Goal: Task Accomplishment & Management: Complete application form

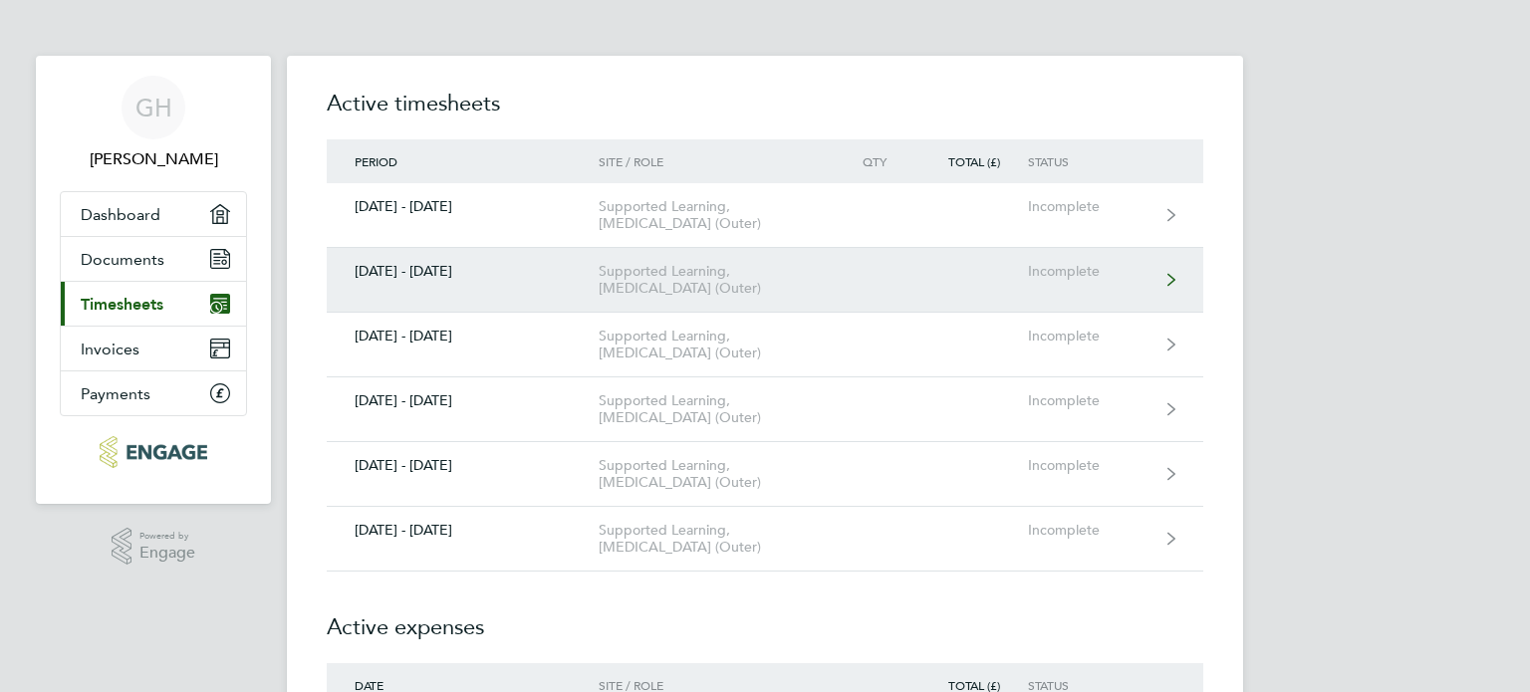
click at [1105, 297] on link "[DATE] - [DATE] Supported Learning, [MEDICAL_DATA] (Outer) Incomplete" at bounding box center [765, 280] width 877 height 65
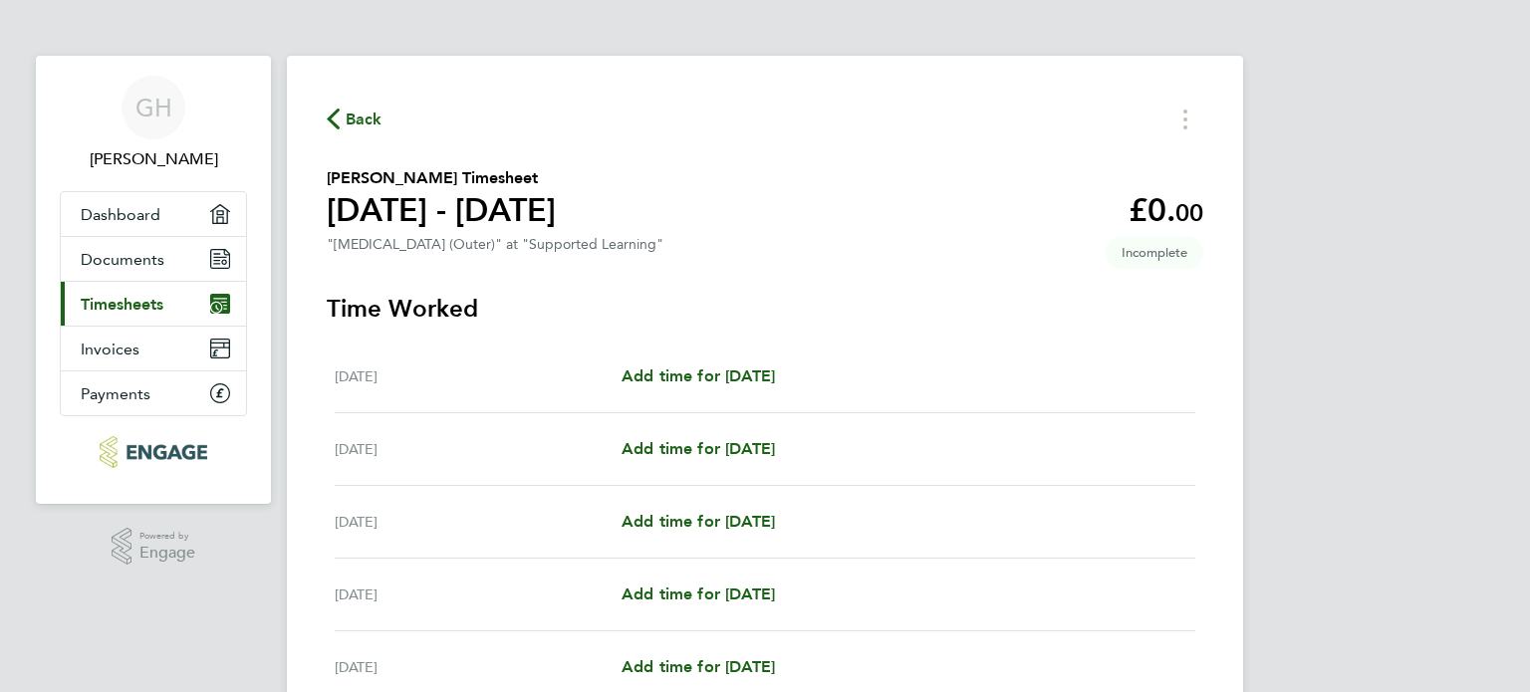
click at [349, 122] on span "Back" at bounding box center [364, 120] width 37 height 24
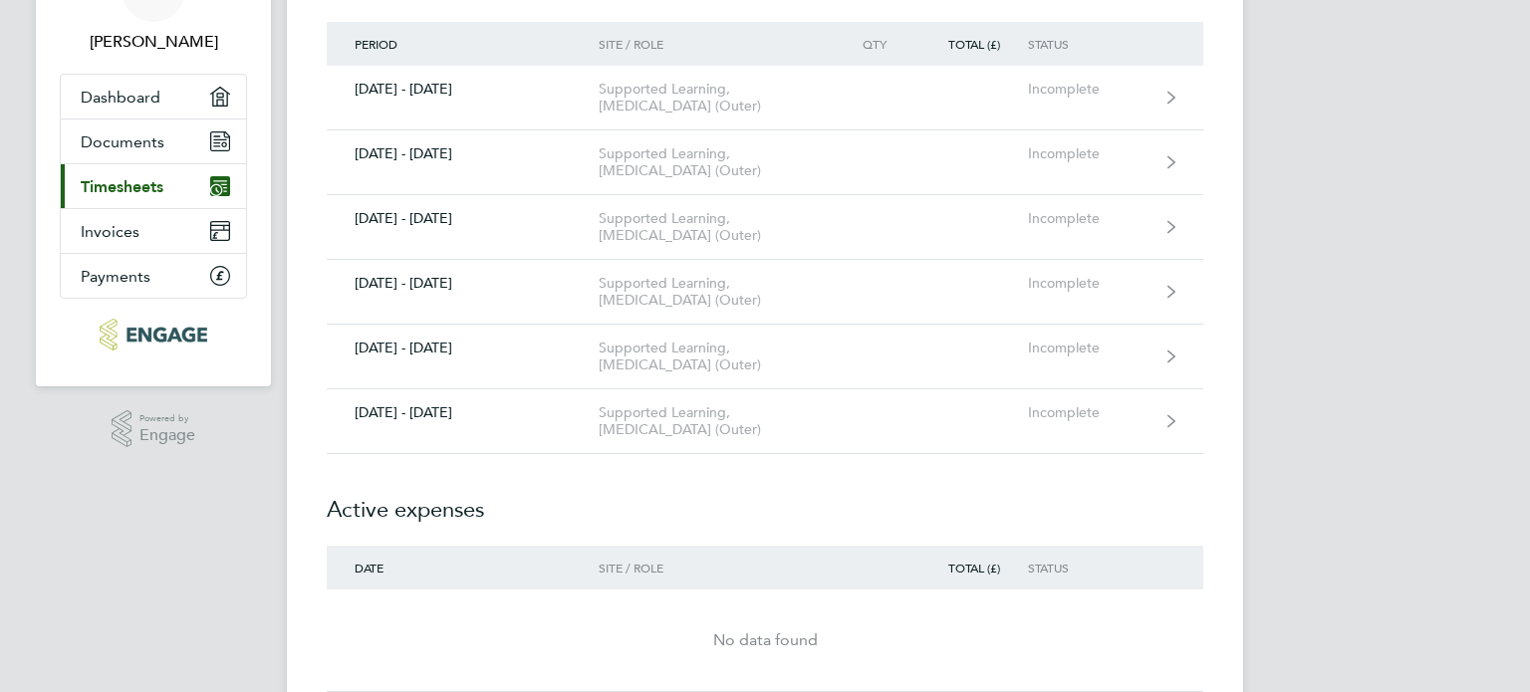
scroll to position [120, 0]
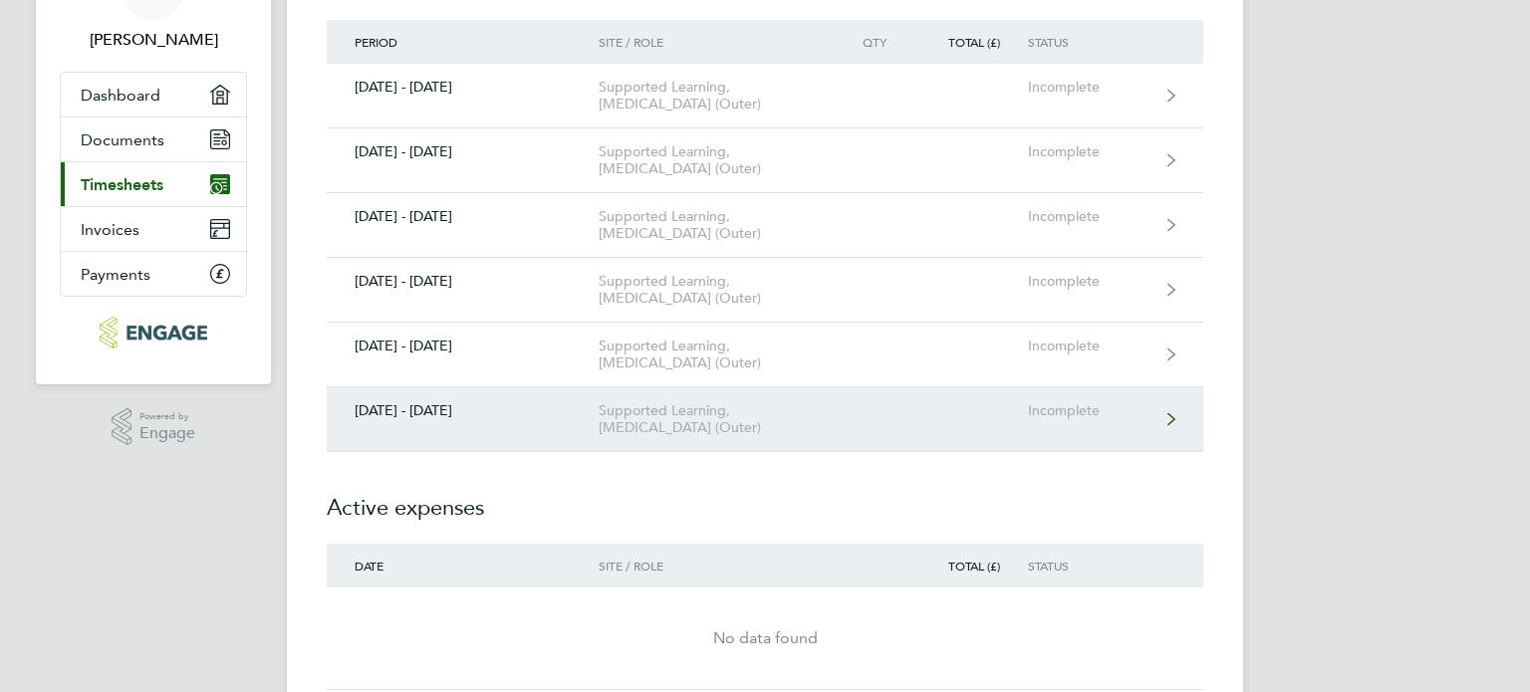
click at [634, 436] on div "Supported Learning, [MEDICAL_DATA] (Outer)" at bounding box center [713, 419] width 228 height 34
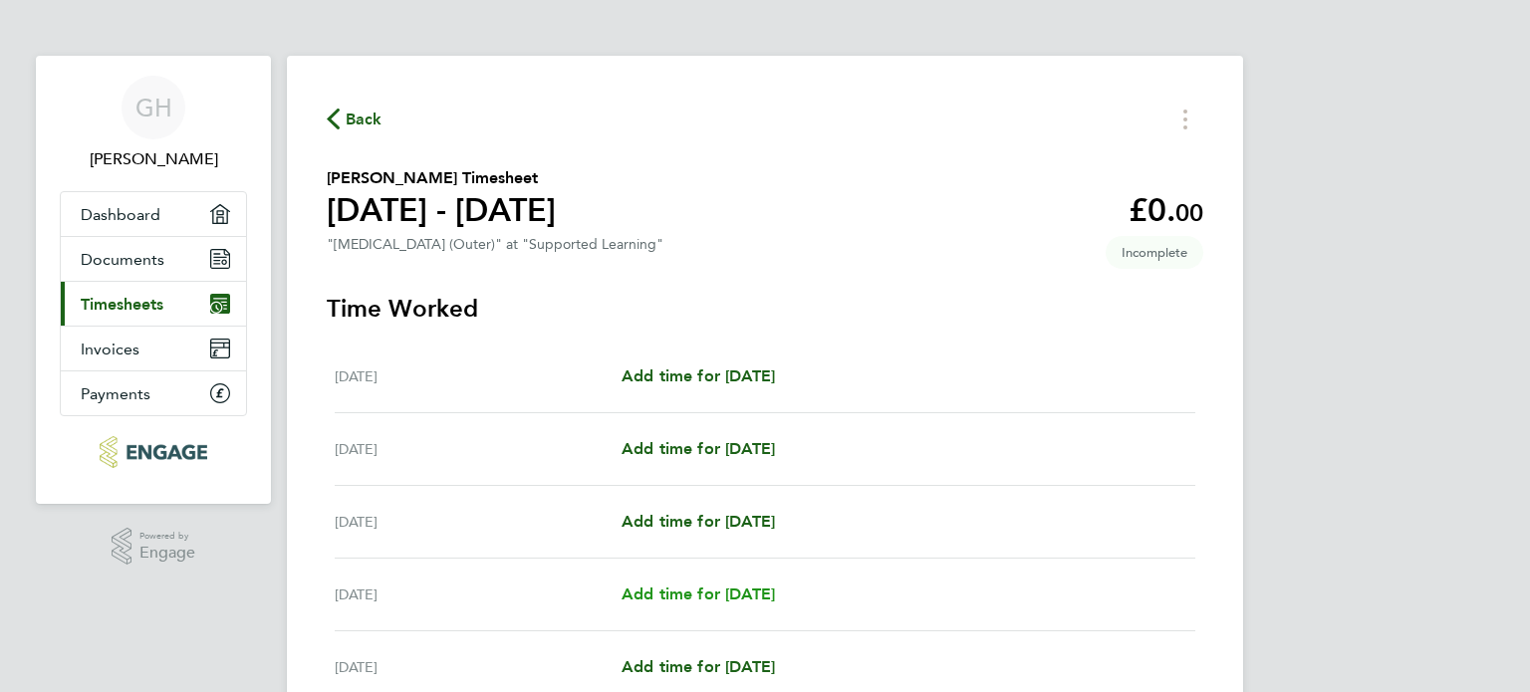
click at [725, 592] on span "Add time for [DATE]" at bounding box center [698, 594] width 153 height 19
select select "60"
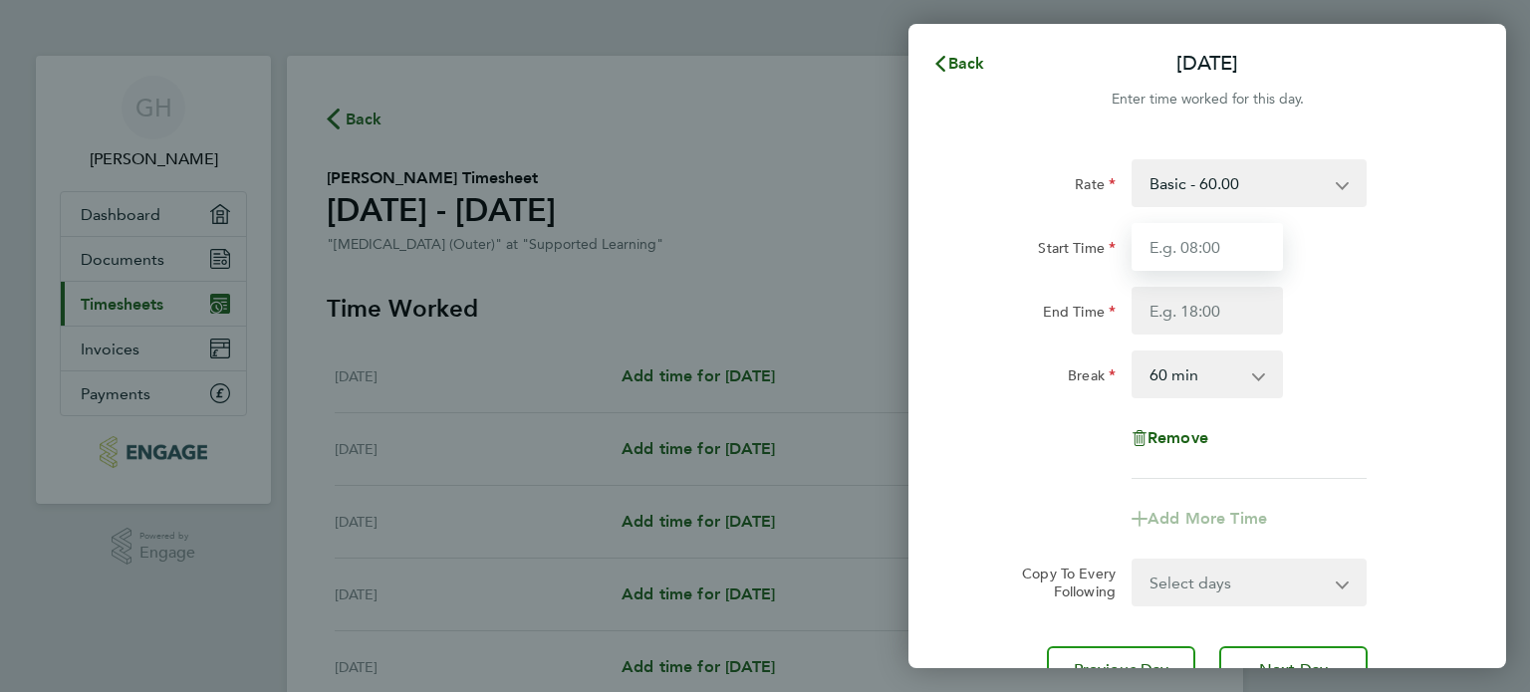
click at [1181, 245] on input "Start Time" at bounding box center [1207, 247] width 151 height 48
type input "-"
click at [1149, 247] on input "09" at bounding box center [1207, 247] width 151 height 48
click at [1175, 245] on input "09" at bounding box center [1207, 247] width 151 height 48
click at [1146, 246] on input "09" at bounding box center [1207, 247] width 151 height 48
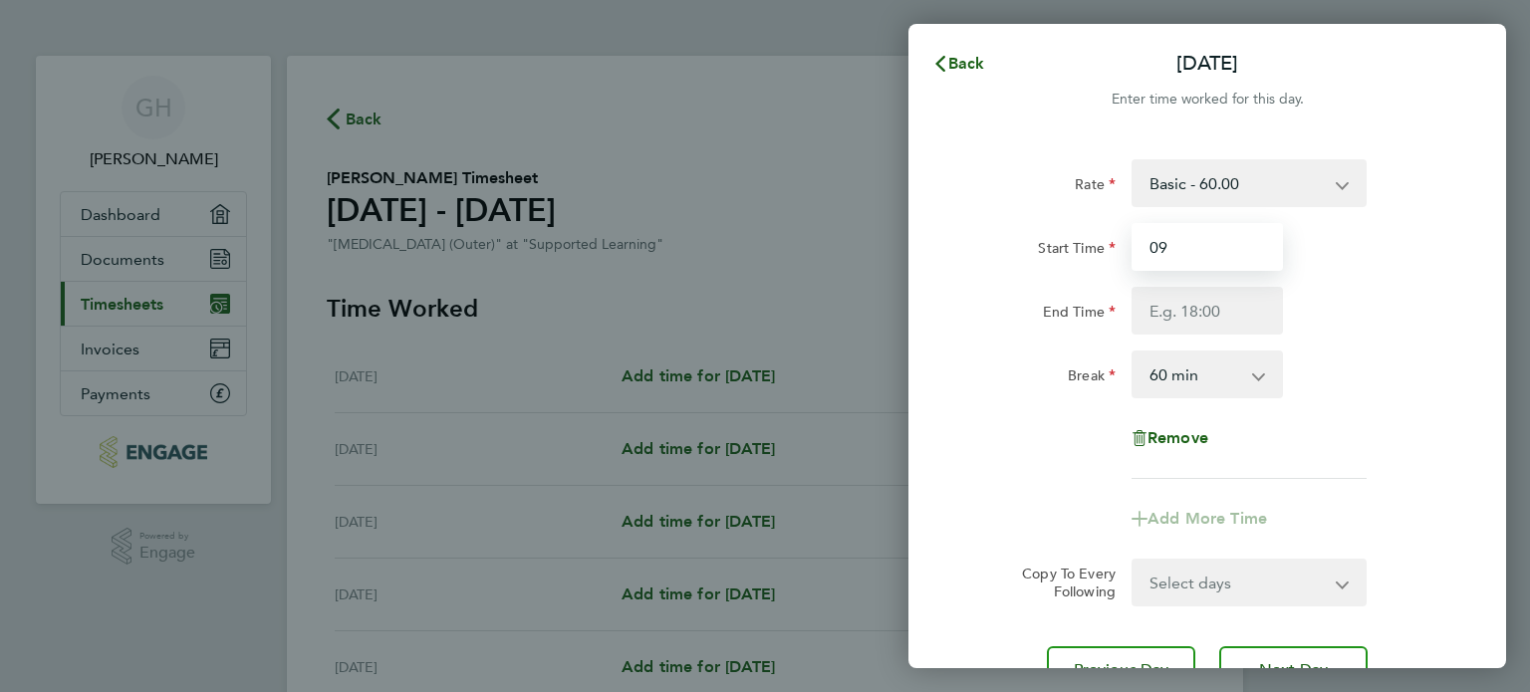
click at [1146, 246] on input "09" at bounding box center [1207, 247] width 151 height 48
click at [1163, 242] on input "09" at bounding box center [1207, 247] width 151 height 48
type input "09:00"
click at [1274, 188] on select "Basic - 60.00" at bounding box center [1237, 183] width 207 height 44
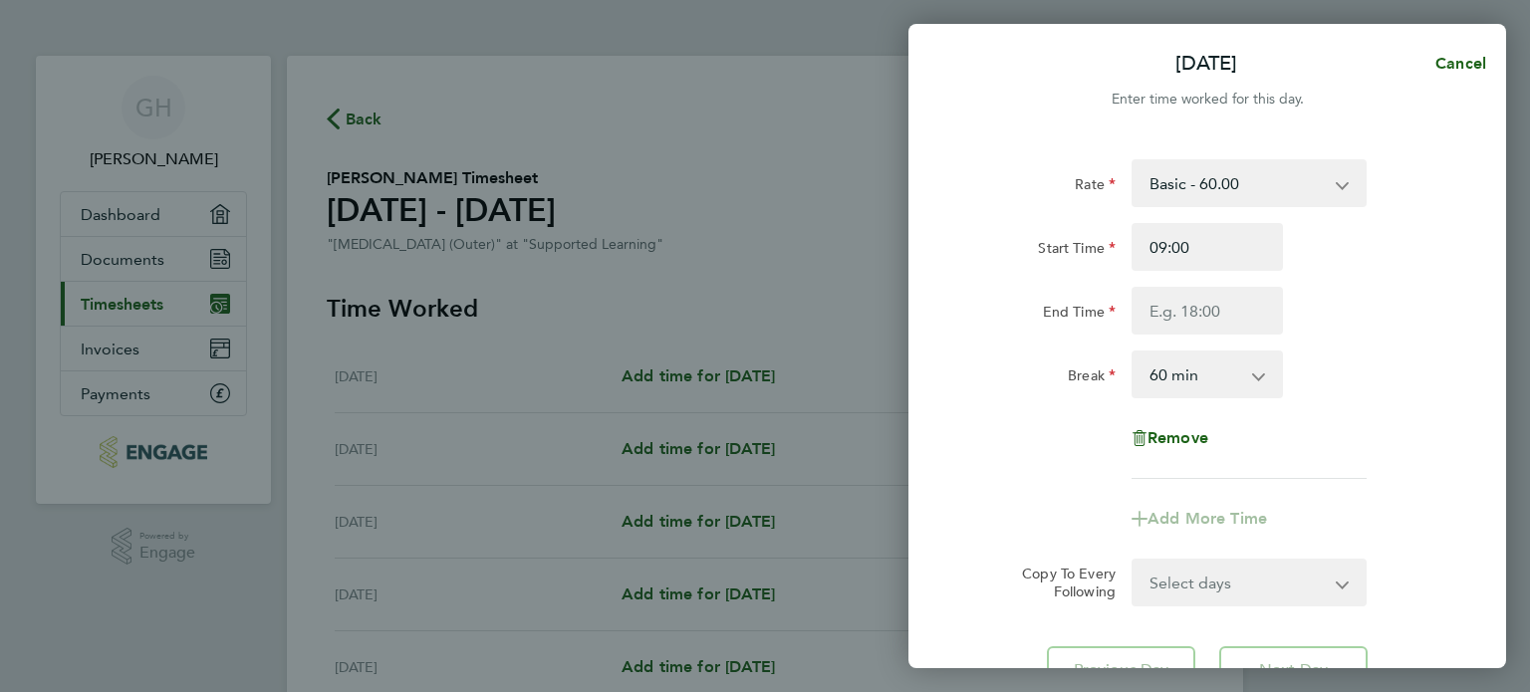
click at [1372, 282] on div "Start Time 09:00 End Time" at bounding box center [1207, 279] width 502 height 112
click at [1193, 306] on input "End Time" at bounding box center [1207, 311] width 151 height 48
type input "17:00"
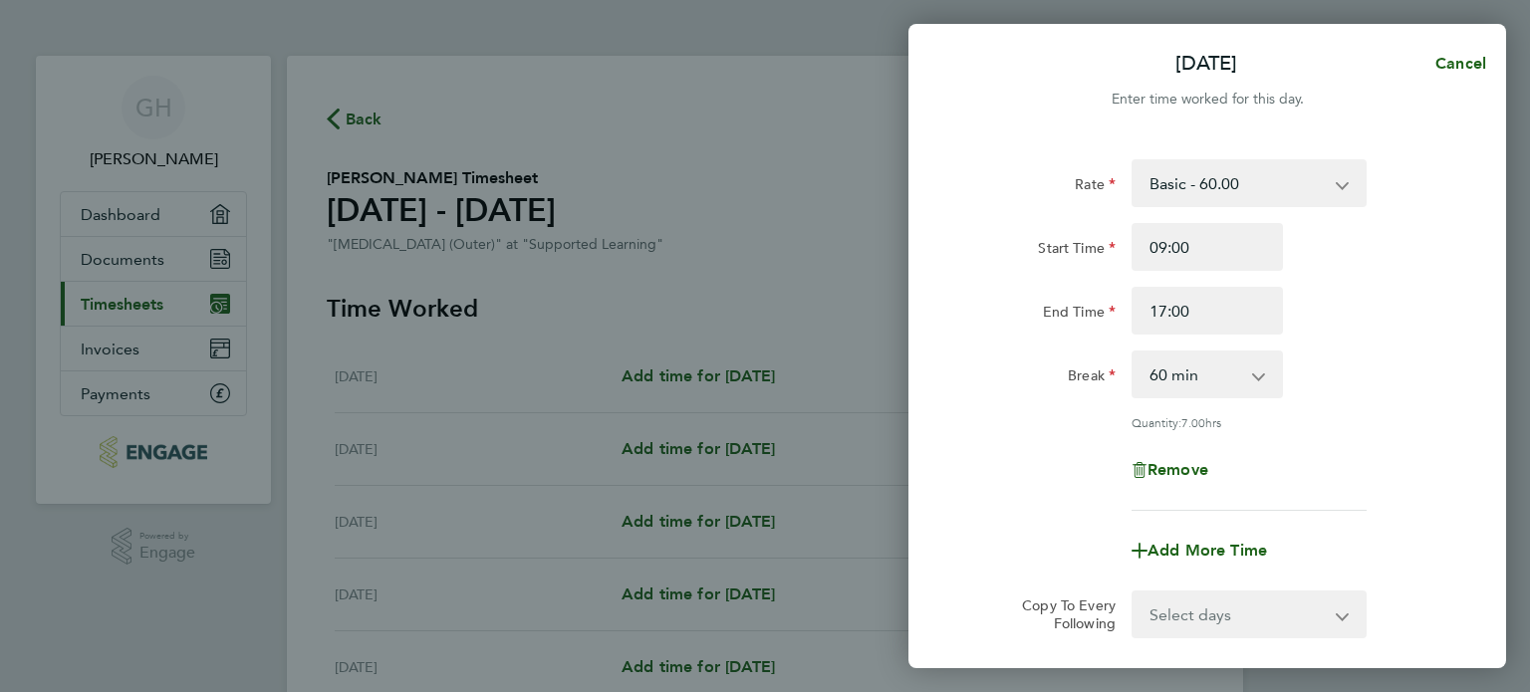
click at [1346, 264] on div "Start Time 09:00" at bounding box center [1207, 247] width 502 height 48
click at [1260, 371] on app-icon-cross-button at bounding box center [1269, 375] width 24 height 44
click at [1261, 377] on app-icon-cross-button at bounding box center [1269, 375] width 24 height 44
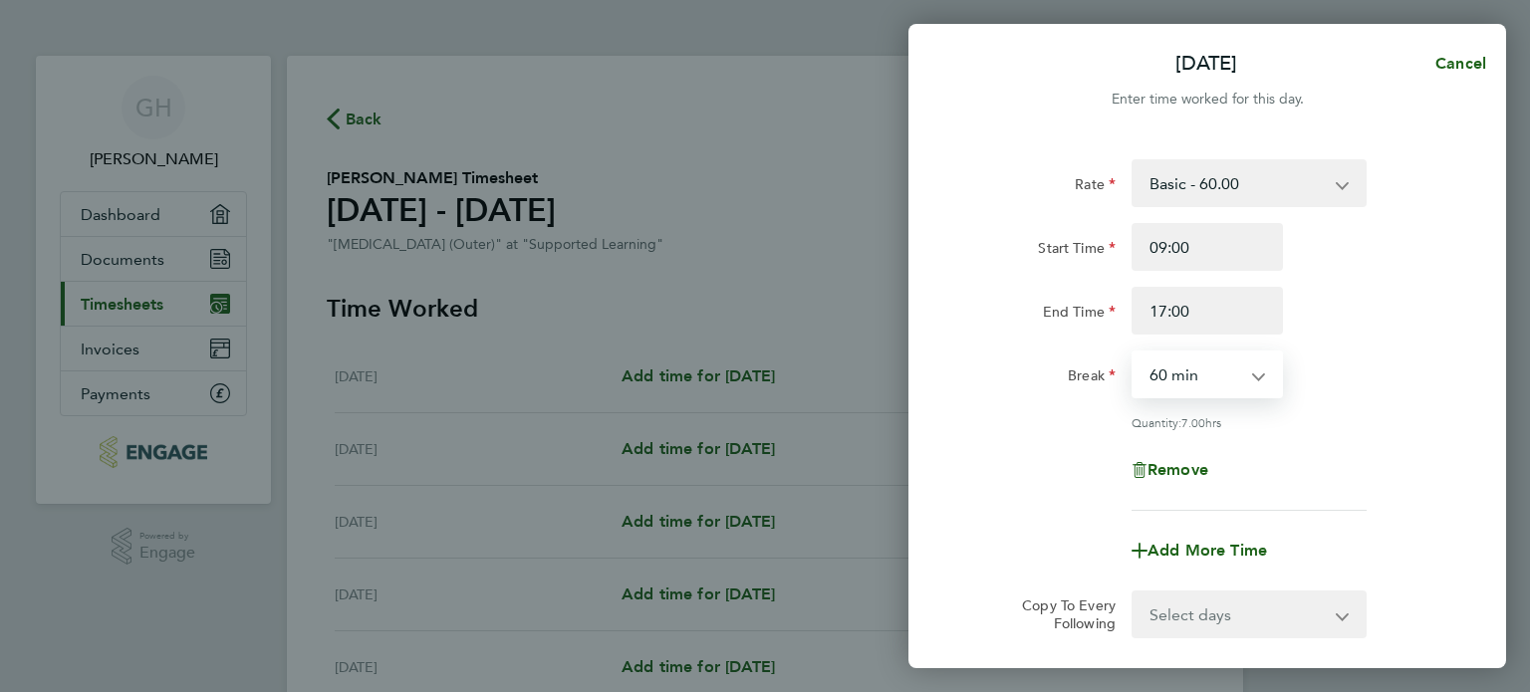
click at [1175, 375] on select "0 min 15 min 30 min 45 min 60 min 75 min 90 min" at bounding box center [1196, 375] width 124 height 44
click at [1134, 353] on select "0 min 15 min 30 min 45 min 60 min 75 min 90 min" at bounding box center [1196, 375] width 124 height 44
select select "30"
click at [1430, 396] on div "Break 0 min 15 min 30 min 45 min 60 min 75 min 90 min" at bounding box center [1207, 375] width 502 height 48
click at [1279, 463] on app-form-button "Remove" at bounding box center [1207, 470] width 151 height 16
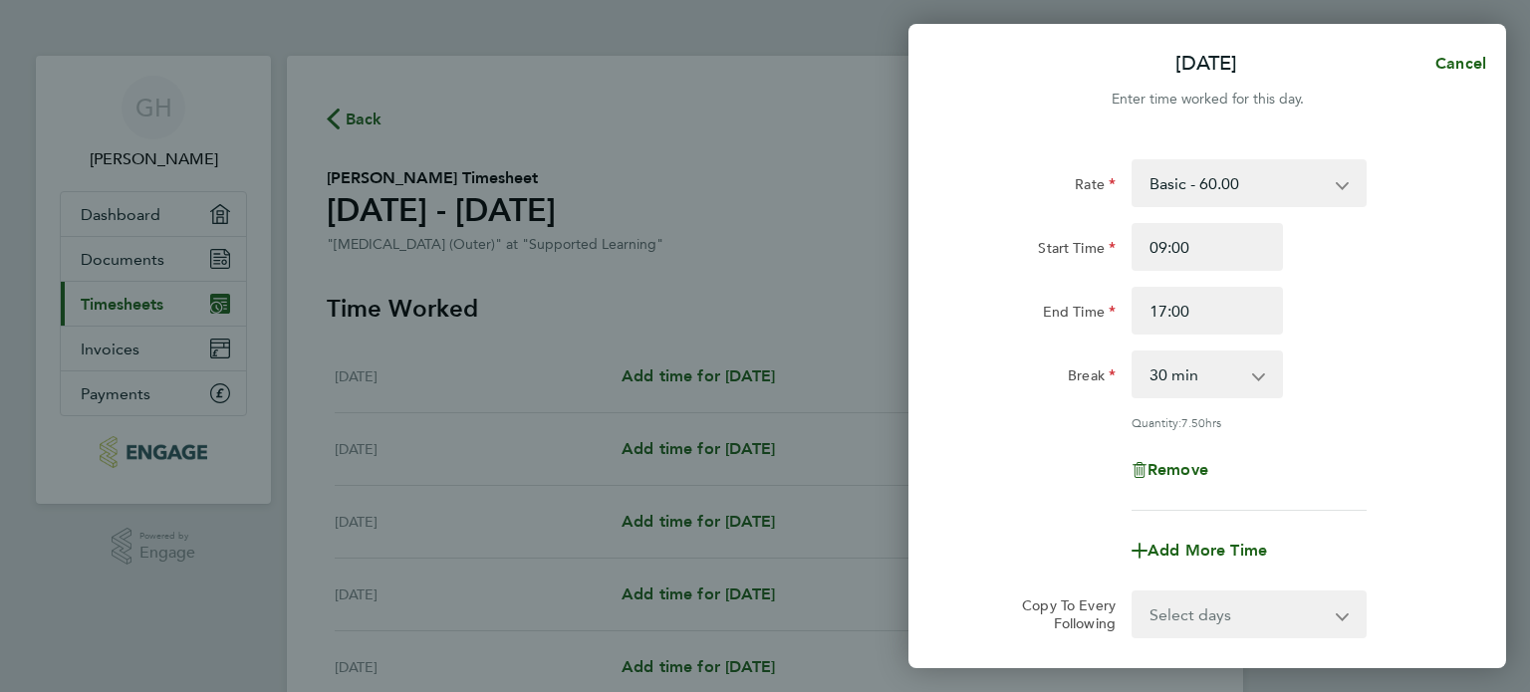
click at [1279, 463] on app-form-button "Remove" at bounding box center [1207, 470] width 151 height 16
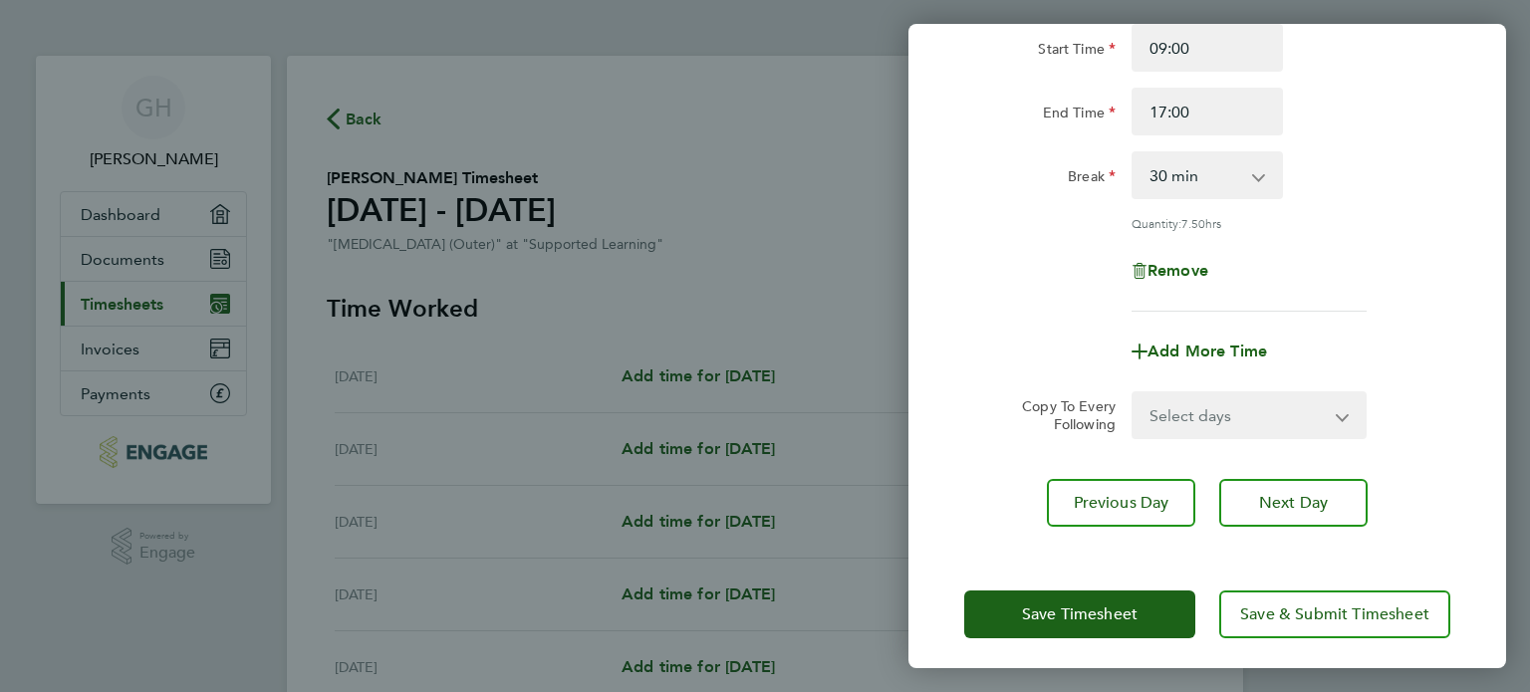
scroll to position [206, 0]
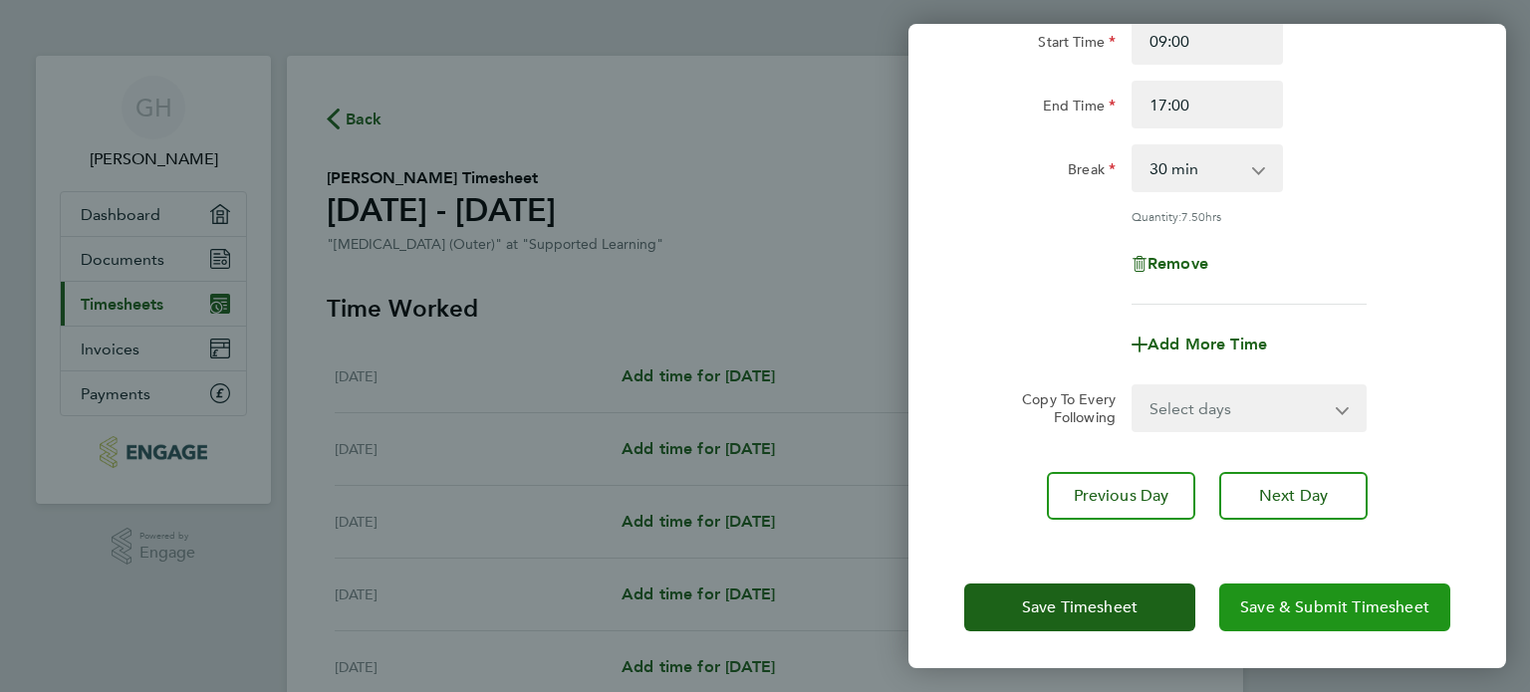
click at [1354, 598] on span "Save & Submit Timesheet" at bounding box center [1334, 608] width 189 height 20
